Goal: Task Accomplishment & Management: Manage account settings

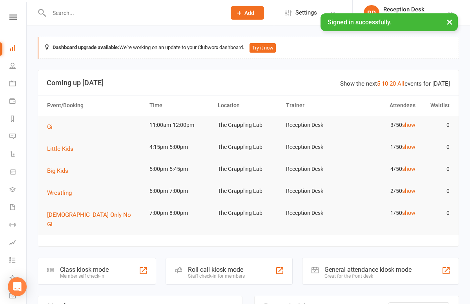
click at [76, 12] on input "text" at bounding box center [134, 12] width 174 height 11
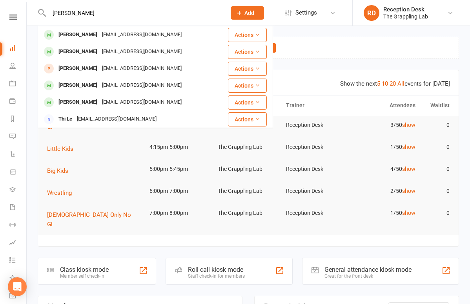
type input "Leon"
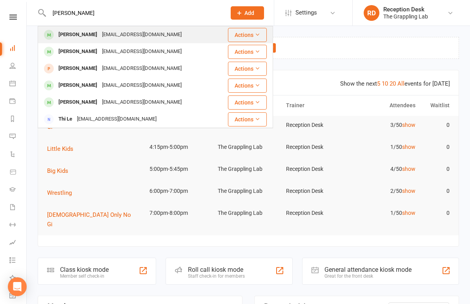
drag, startPoint x: 62, startPoint y: 25, endPoint x: 70, endPoint y: 41, distance: 17.2
click at [70, 41] on div "Leon Razooki kristinabug@hotmail.com" at bounding box center [127, 35] width 179 height 16
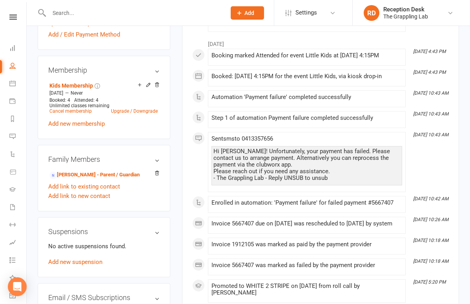
scroll to position [285, 0]
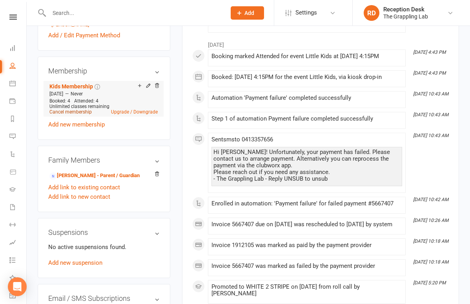
click at [79, 115] on link "Cancel membership" at bounding box center [70, 111] width 42 height 5
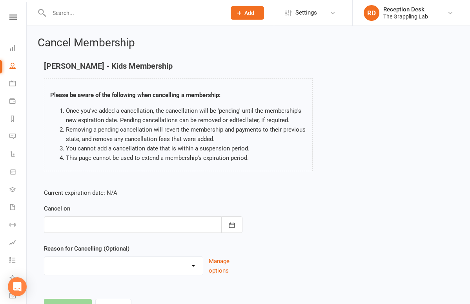
click at [135, 222] on div at bounding box center [143, 224] width 198 height 16
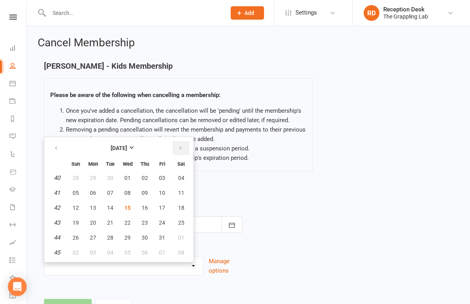
click at [180, 146] on icon "button" at bounding box center [180, 148] width 5 height 6
click at [179, 223] on span "22" at bounding box center [181, 222] width 6 height 6
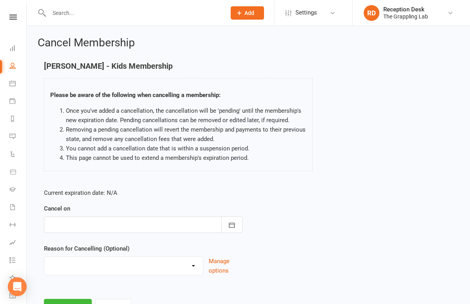
type input "22 Nov 2025"
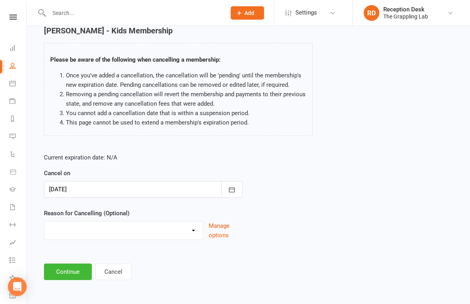
scroll to position [42, 0]
select select "4"
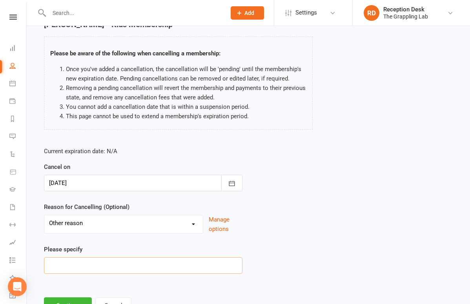
click at [84, 265] on input at bounding box center [143, 265] width 198 height 16
type input "Moving"
click at [278, 256] on div "Current expiration date: N/A Cancel on 22 Nov 2025 November 2025 Sun Mon Tue We…" at bounding box center [248, 212] width 420 height 144
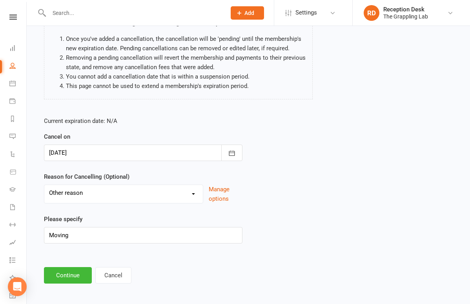
scroll to position [72, 0]
click at [83, 270] on button "Continue" at bounding box center [68, 274] width 48 height 16
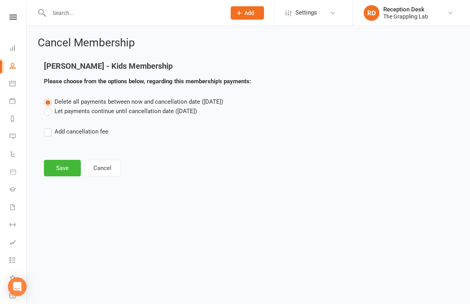
scroll to position [0, 0]
click at [69, 111] on label "Let payments continue until cancellation date (Nov 22, 2025)" at bounding box center [120, 110] width 153 height 9
click at [49, 106] on input "Let payments continue until cancellation date (Nov 22, 2025)" at bounding box center [46, 106] width 5 height 0
click at [56, 169] on button "Save" at bounding box center [62, 168] width 37 height 16
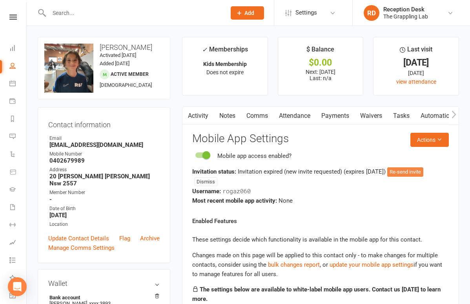
click at [422, 170] on button "Re-send invite" at bounding box center [405, 171] width 36 height 9
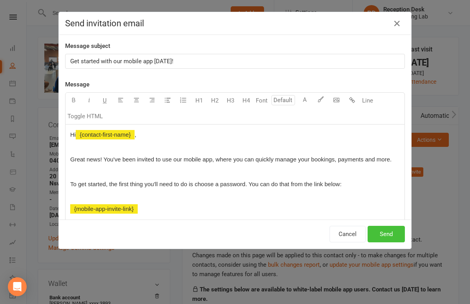
click at [385, 235] on button "Send" at bounding box center [385, 233] width 37 height 16
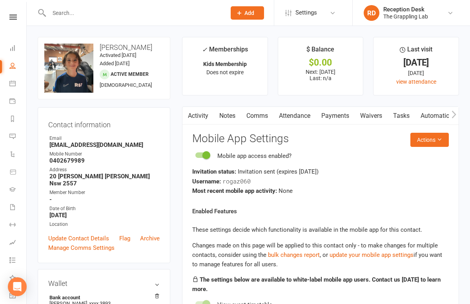
click at [100, 11] on input "text" at bounding box center [134, 12] width 174 height 11
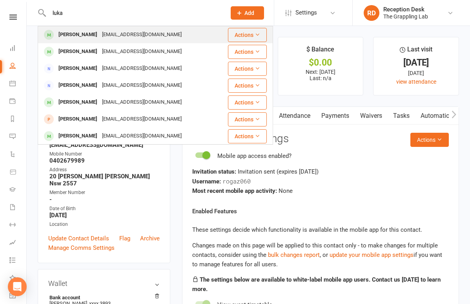
type input "luka"
click at [80, 33] on div "[PERSON_NAME]" at bounding box center [78, 34] width 44 height 11
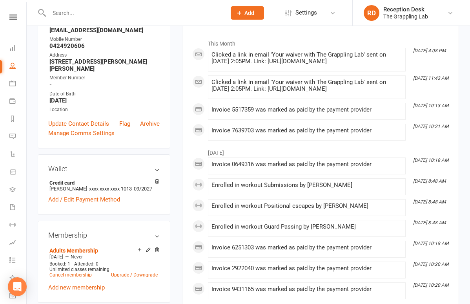
scroll to position [117, 0]
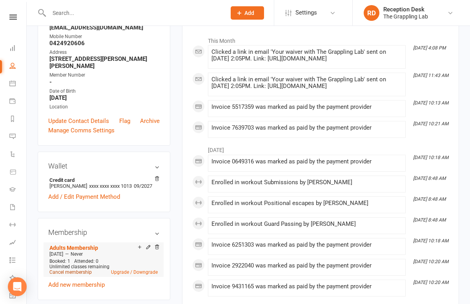
click at [78, 270] on link "Cancel membership" at bounding box center [70, 271] width 42 height 5
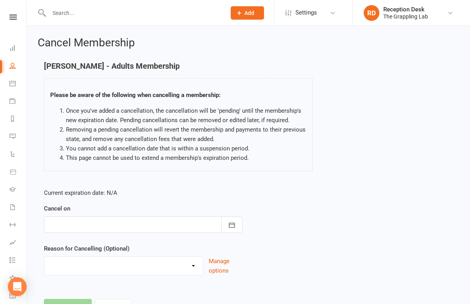
click at [201, 219] on div at bounding box center [143, 224] width 198 height 16
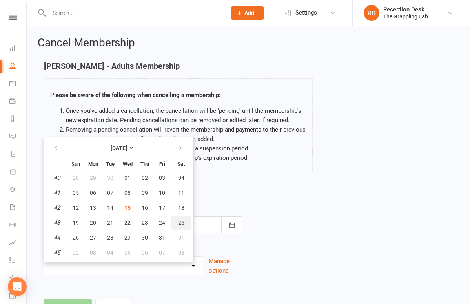
click at [180, 225] on button "25" at bounding box center [181, 222] width 20 height 14
type input "[DATE]"
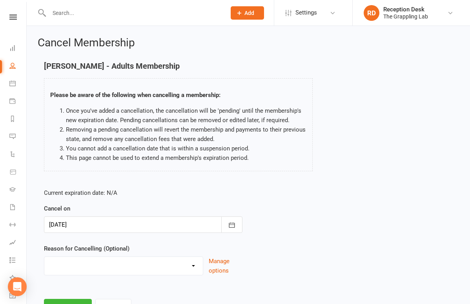
select select "3"
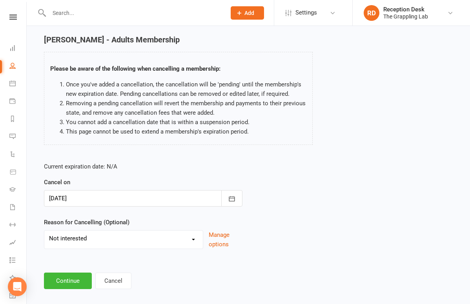
scroll to position [27, 0]
click at [71, 278] on button "Continue" at bounding box center [68, 280] width 48 height 16
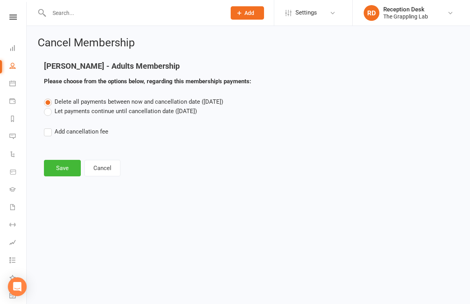
click at [66, 111] on label "Let payments continue until cancellation date ([DATE])" at bounding box center [120, 110] width 153 height 9
click at [49, 106] on input "Let payments continue until cancellation date ([DATE])" at bounding box center [46, 106] width 5 height 0
click at [66, 169] on button "Save" at bounding box center [62, 168] width 37 height 16
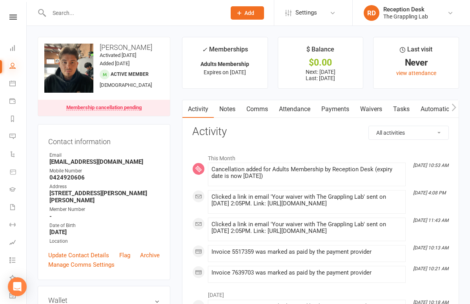
click at [11, 68] on icon at bounding box center [12, 65] width 6 height 6
select select "100"
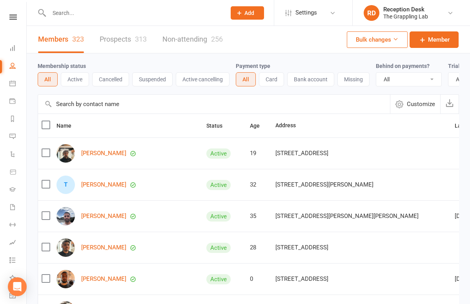
click at [67, 82] on button "Active" at bounding box center [75, 79] width 28 height 14
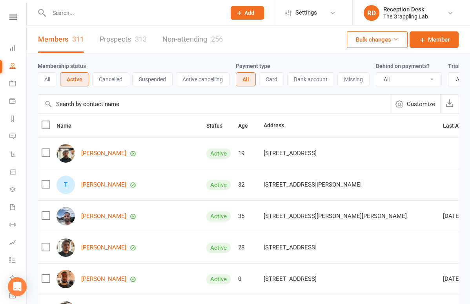
click at [53, 81] on button "All" at bounding box center [47, 79] width 19 height 14
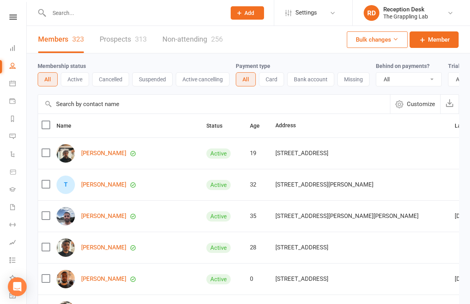
click at [127, 32] on link "Prospects 313" at bounding box center [123, 39] width 47 height 27
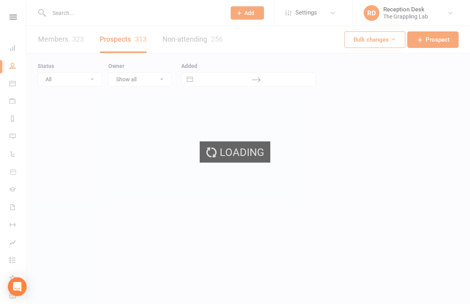
select select "100"
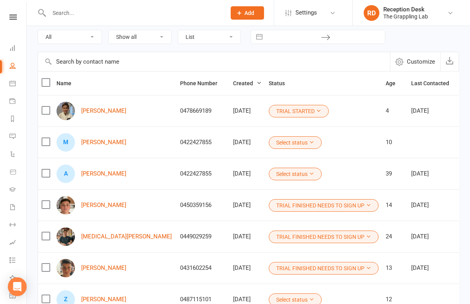
scroll to position [49, 0]
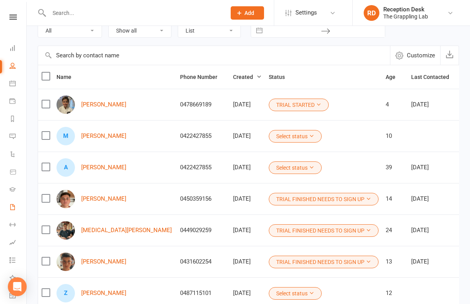
click at [16, 204] on link "Waivers 2" at bounding box center [18, 208] width 18 height 18
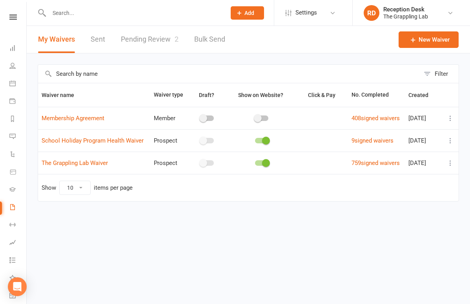
click at [147, 42] on link "Pending Review 2" at bounding box center [150, 39] width 58 height 27
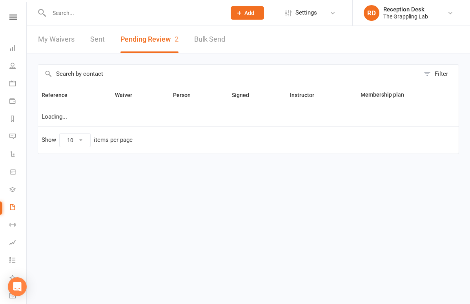
select select "25"
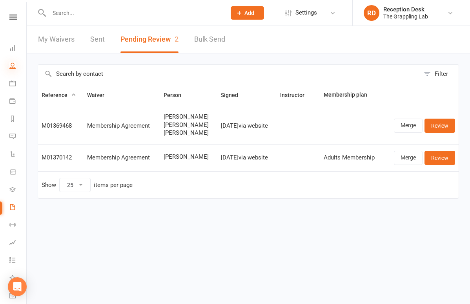
click at [14, 66] on icon at bounding box center [12, 65] width 6 height 6
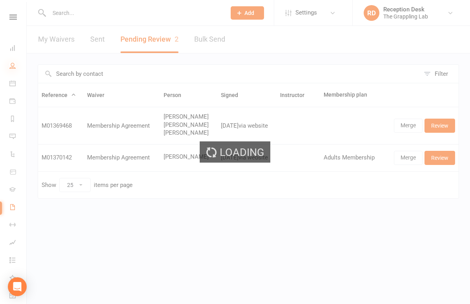
select select "100"
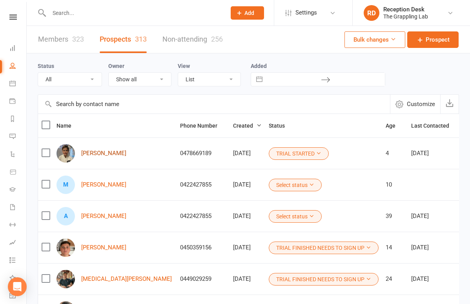
click at [95, 155] on link "[PERSON_NAME]" at bounding box center [103, 153] width 45 height 7
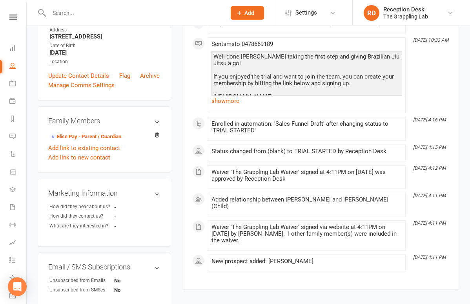
scroll to position [140, 0]
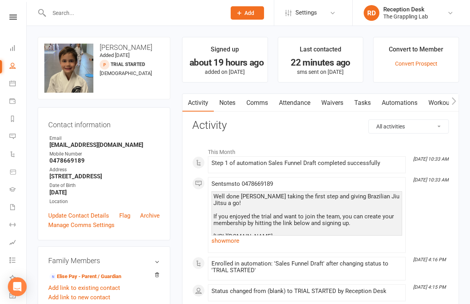
select select "100"
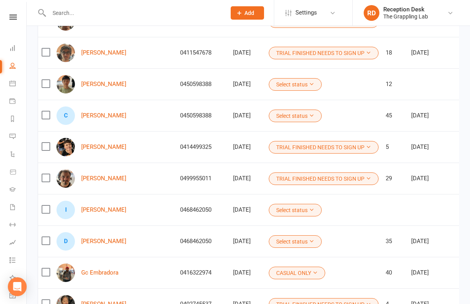
scroll to position [353, 0]
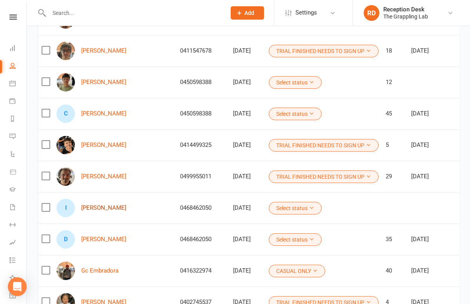
click at [93, 209] on link "[PERSON_NAME]" at bounding box center [103, 207] width 45 height 7
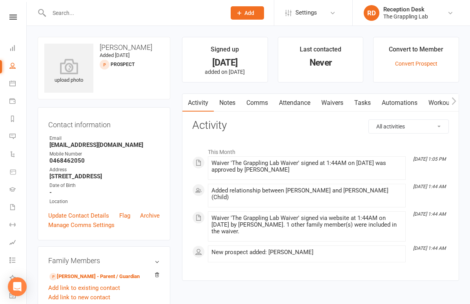
select select "100"
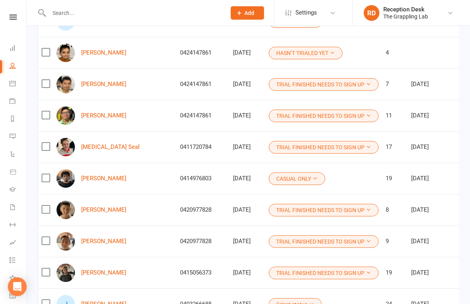
scroll to position [1105, 0]
